Goal: Browse casually: Explore the website without a specific task or goal

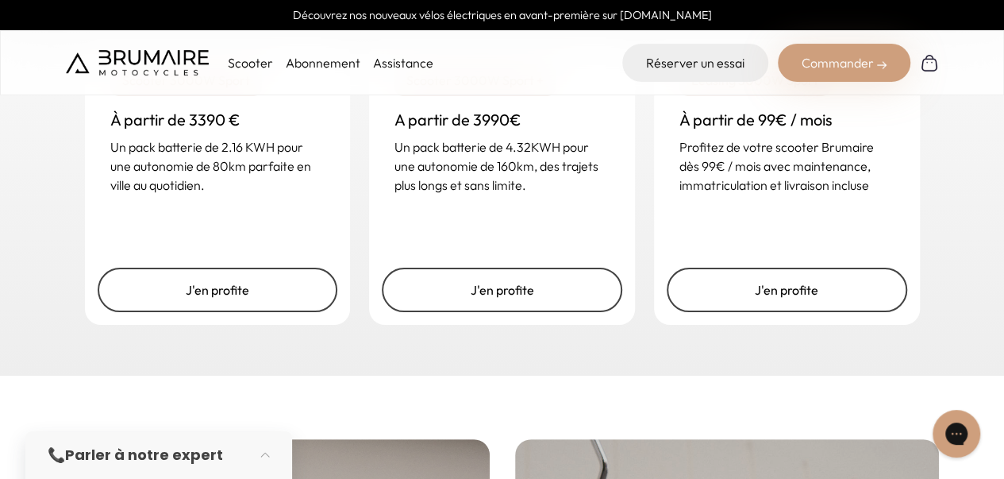
scroll to position [2418, 0]
